Goal: Task Accomplishment & Management: Complete application form

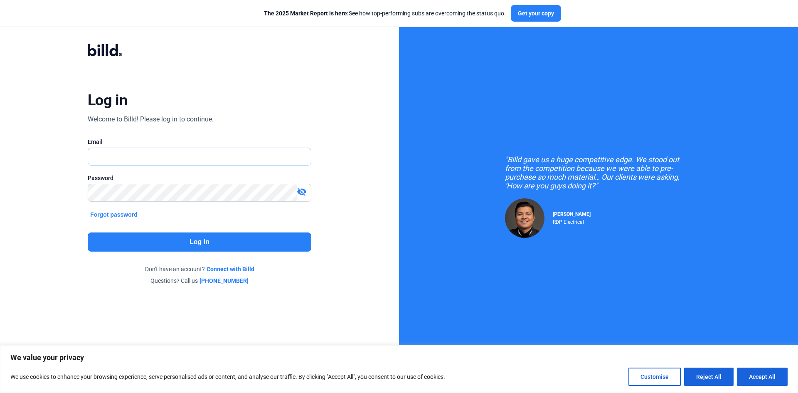
click at [114, 160] on input "text" at bounding box center [195, 156] width 214 height 17
click at [113, 159] on input "text" at bounding box center [199, 156] width 223 height 17
type input "[EMAIL_ADDRESS][DOMAIN_NAME]"
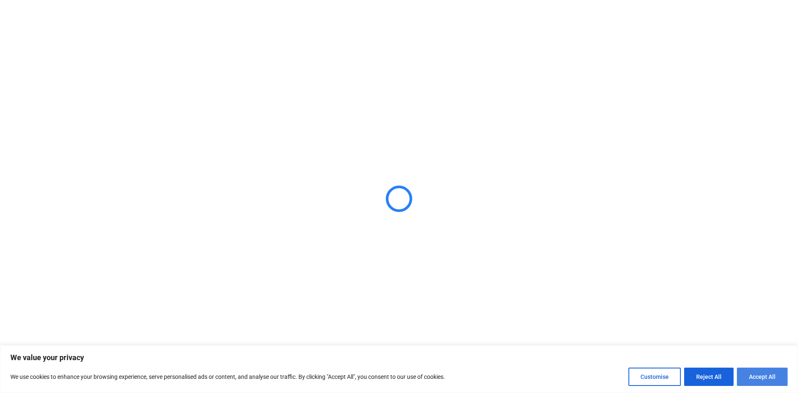
click at [781, 377] on button "Accept All" at bounding box center [762, 377] width 51 height 18
checkbox input "true"
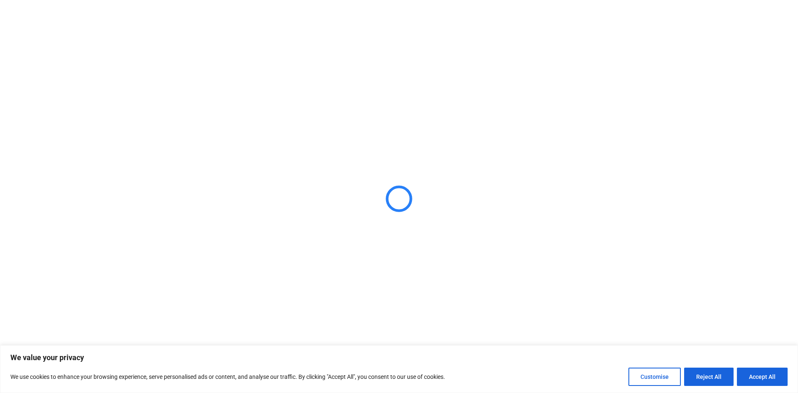
checkbox input "true"
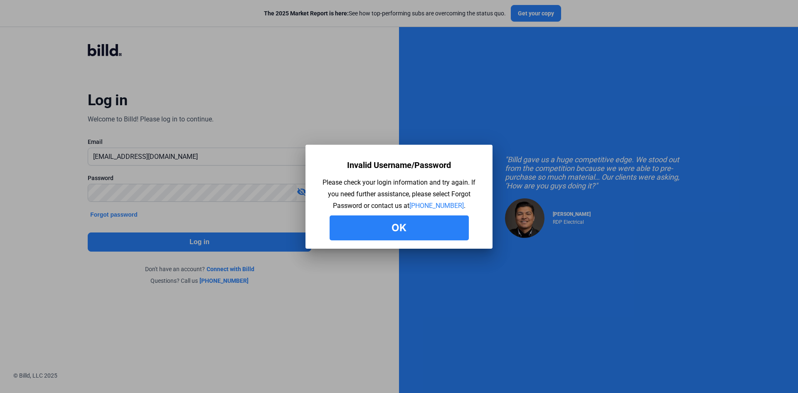
click at [405, 227] on button "Ok" at bounding box center [399, 227] width 139 height 25
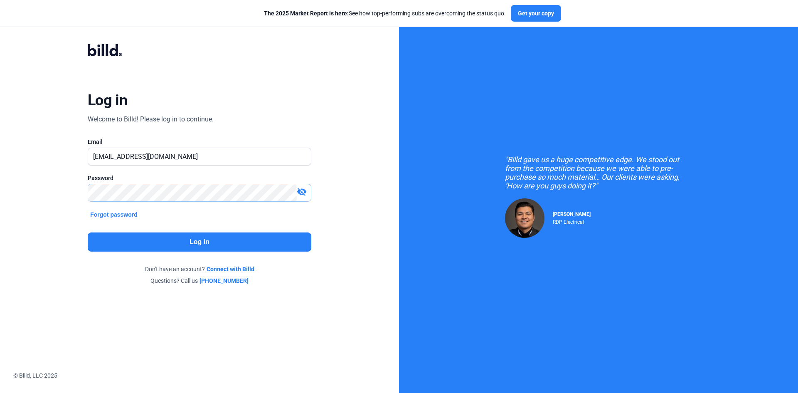
click at [24, 182] on div "Log in Welcome to Billd! Please log in to continue. Email [EMAIL_ADDRESS][DOMAI…" at bounding box center [199, 164] width 399 height 329
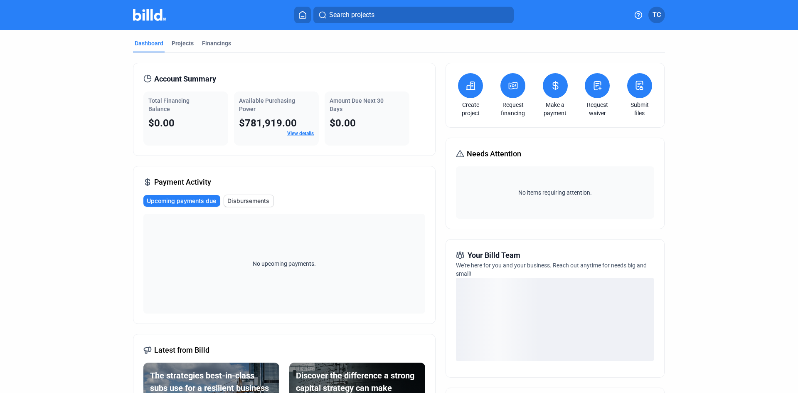
click at [467, 81] on button at bounding box center [470, 85] width 25 height 25
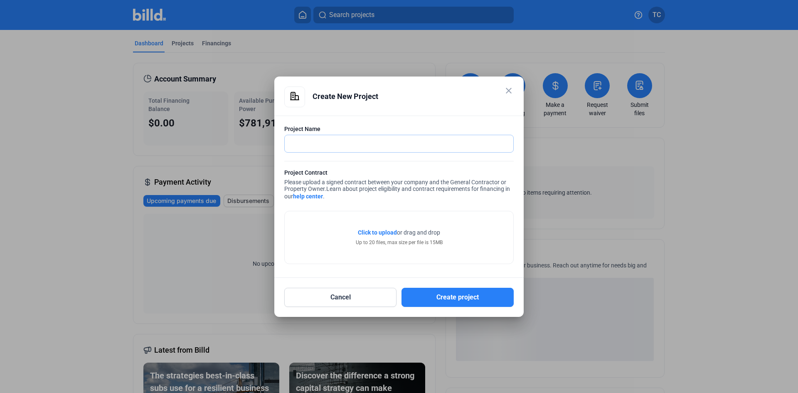
click at [343, 145] on input "text" at bounding box center [395, 143] width 220 height 17
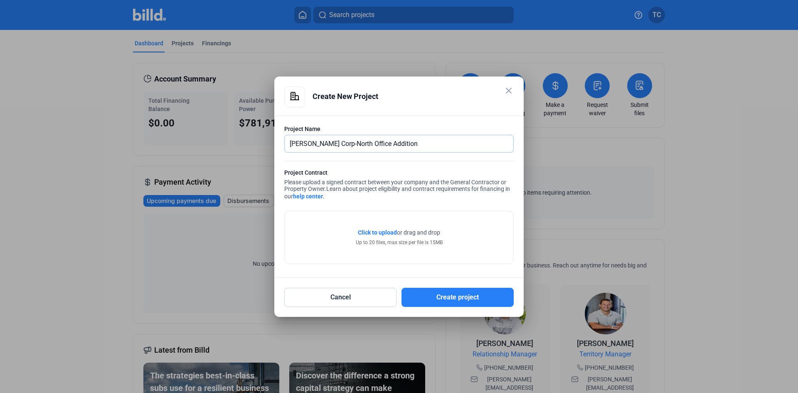
type input "[PERSON_NAME] Corp-North Office Addition"
click at [365, 232] on span "Click to upload" at bounding box center [377, 232] width 39 height 7
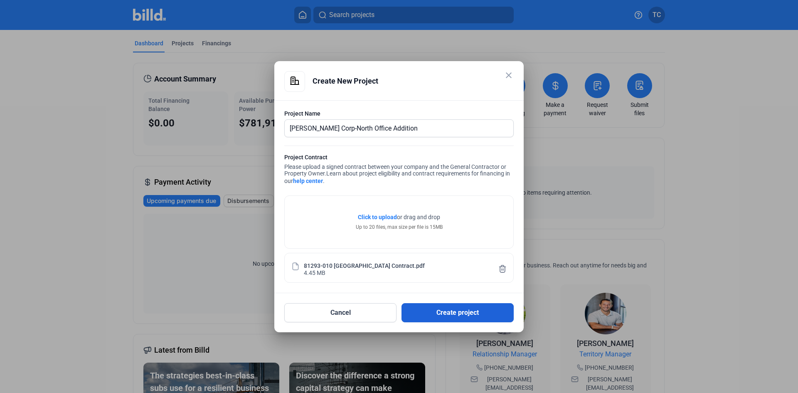
click at [464, 316] on button "Create project" at bounding box center [458, 312] width 112 height 19
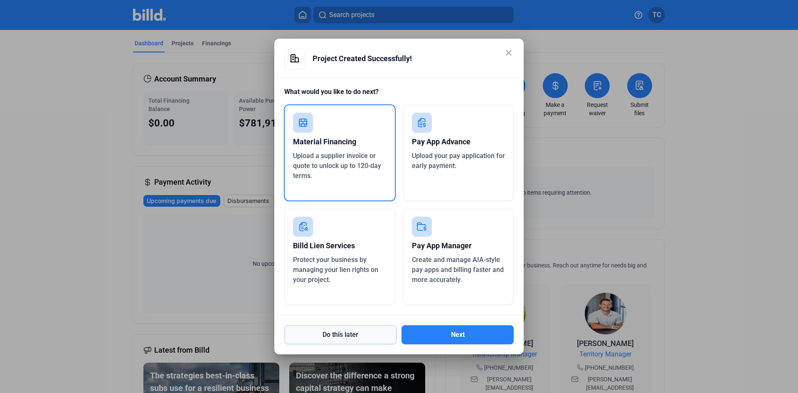
click at [340, 336] on button "Do this later" at bounding box center [340, 334] width 112 height 19
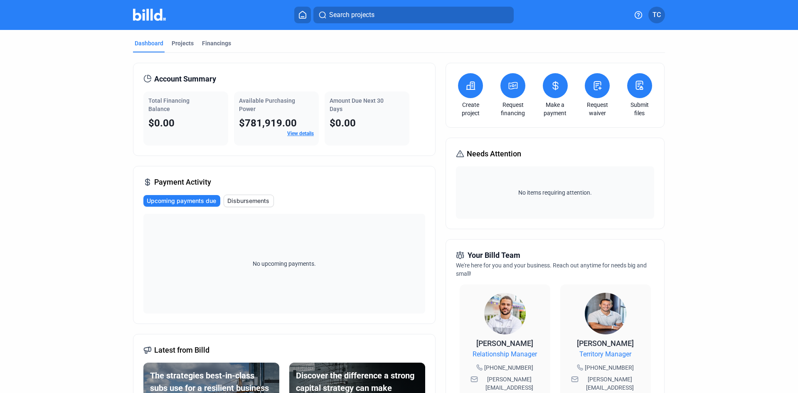
click at [463, 79] on button at bounding box center [470, 85] width 25 height 25
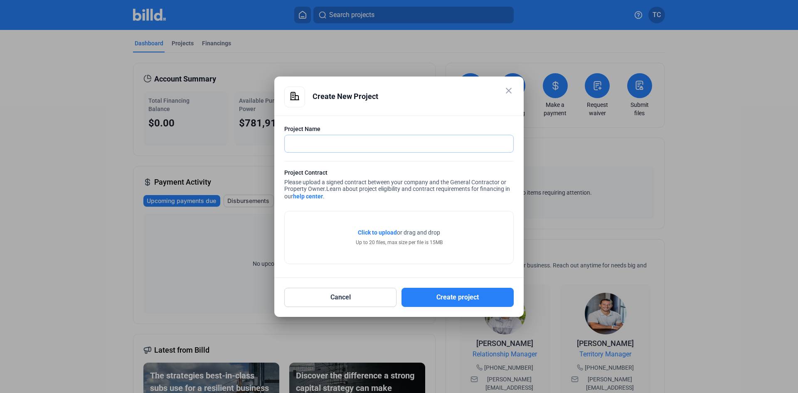
click at [306, 142] on input "text" at bounding box center [395, 143] width 220 height 17
type input "[MEDICAL_DATA]- Bucyrus"
click at [378, 229] on span "Click to upload" at bounding box center [377, 232] width 39 height 7
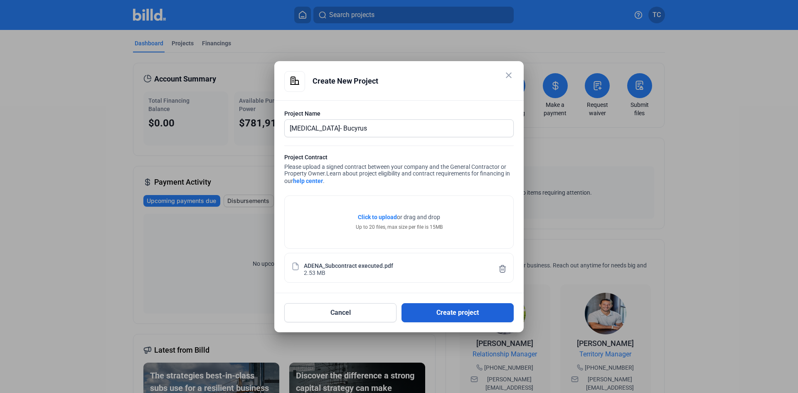
click at [437, 308] on button "Create project" at bounding box center [458, 312] width 112 height 19
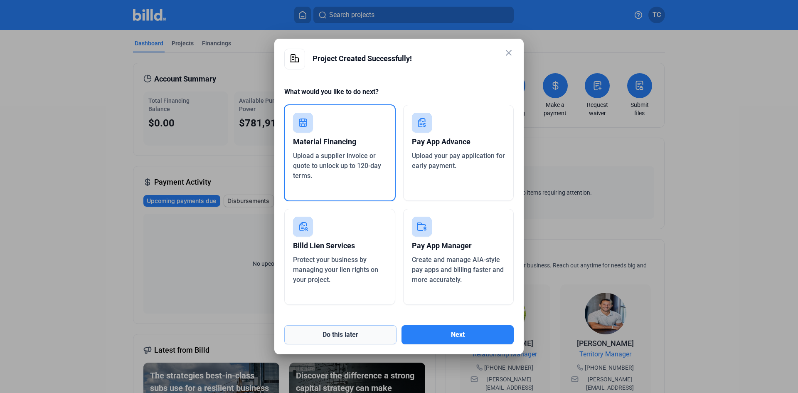
click at [339, 341] on button "Do this later" at bounding box center [340, 334] width 112 height 19
